Goal: Information Seeking & Learning: Stay updated

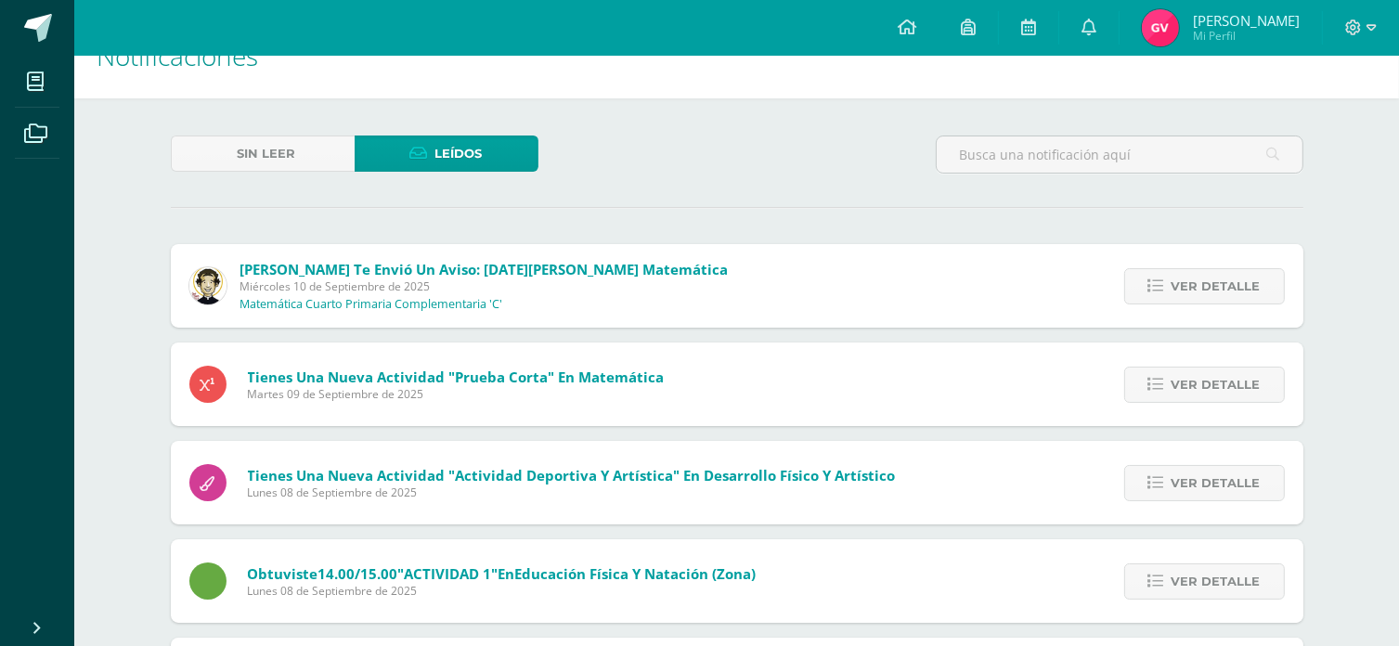
scroll to position [42, 0]
click at [914, 26] on icon at bounding box center [907, 27] width 19 height 17
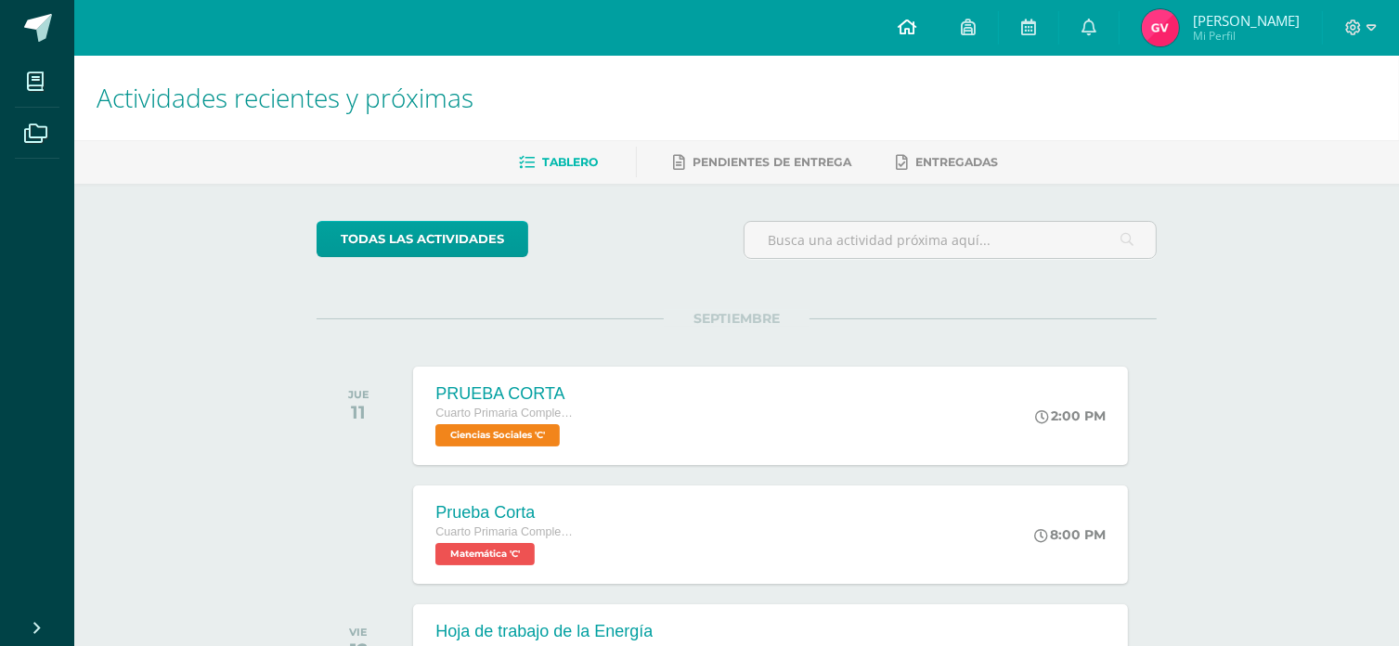
click at [916, 26] on icon at bounding box center [907, 27] width 19 height 17
